Goal: Information Seeking & Learning: Learn about a topic

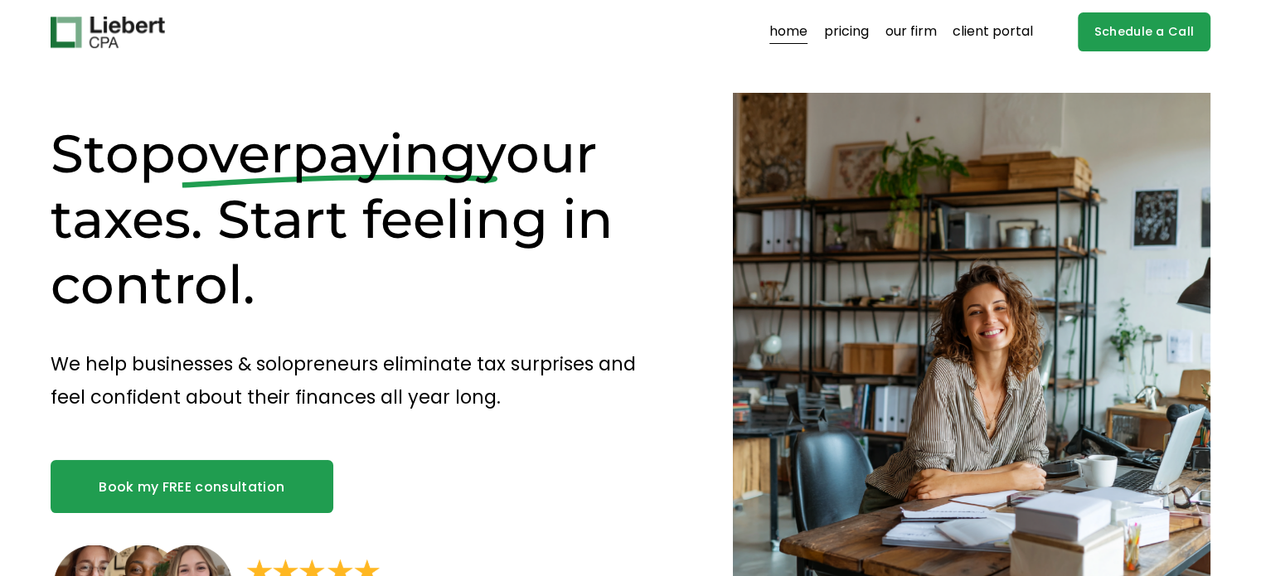
click at [901, 33] on link "our firm" at bounding box center [910, 32] width 51 height 27
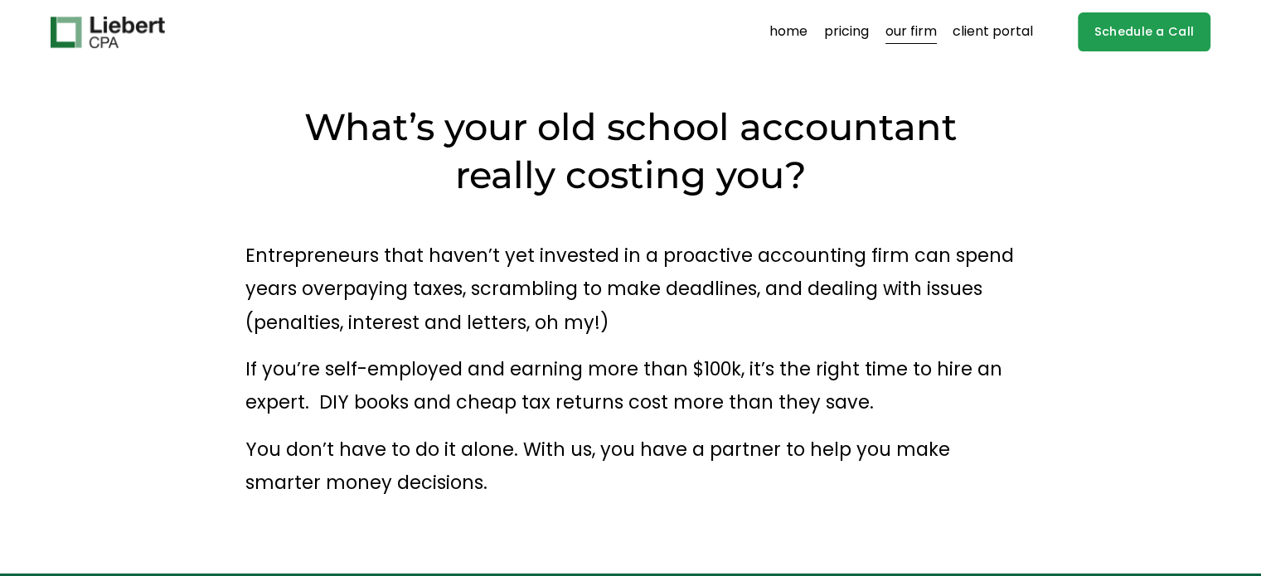
click at [845, 26] on link "pricing" at bounding box center [846, 32] width 45 height 27
